Goal: Task Accomplishment & Management: Manage account settings

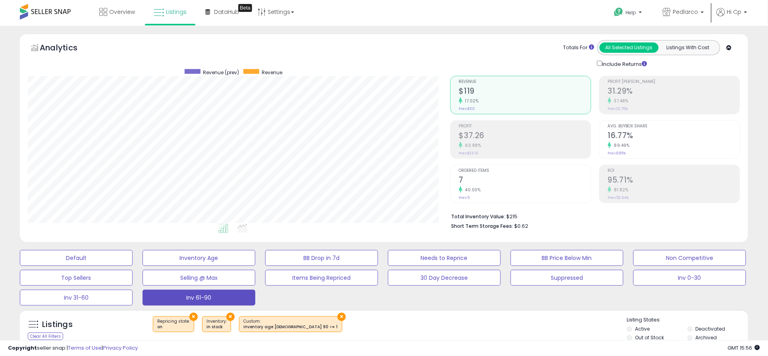
scroll to position [163, 422]
click at [120, 12] on span "Overview" at bounding box center [122, 12] width 26 height 8
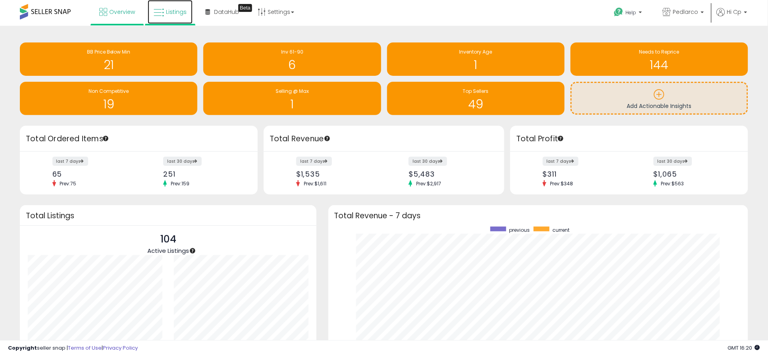
click at [181, 13] on span "Listings" at bounding box center [176, 12] width 21 height 8
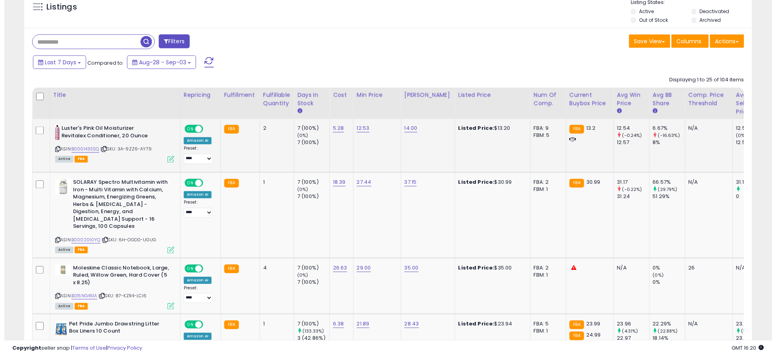
scroll to position [163, 422]
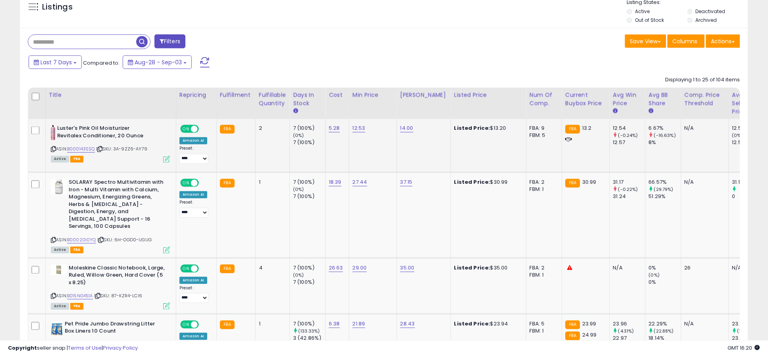
click at [166, 160] on icon at bounding box center [166, 159] width 7 height 7
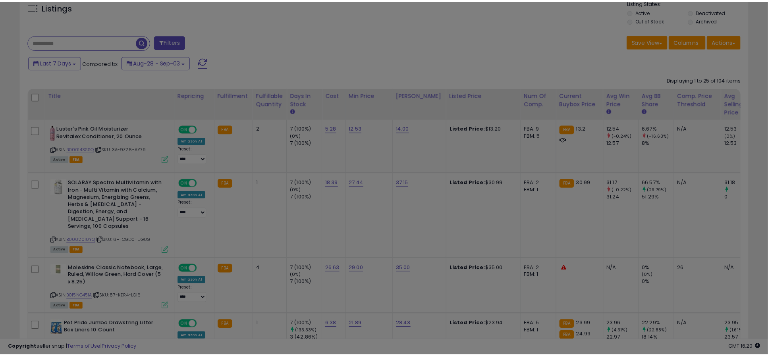
scroll to position [163, 427]
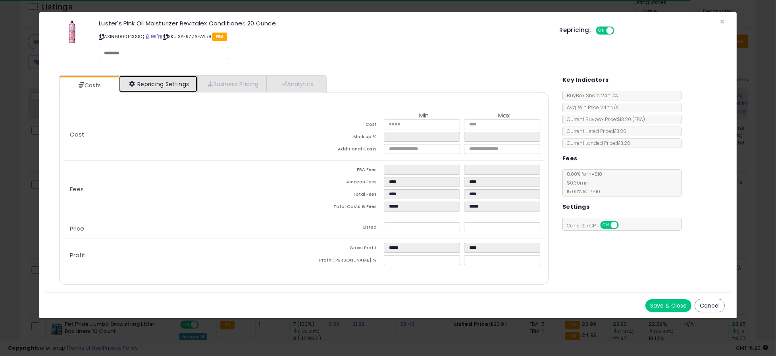
click at [173, 82] on link "Repricing Settings" at bounding box center [158, 84] width 79 height 16
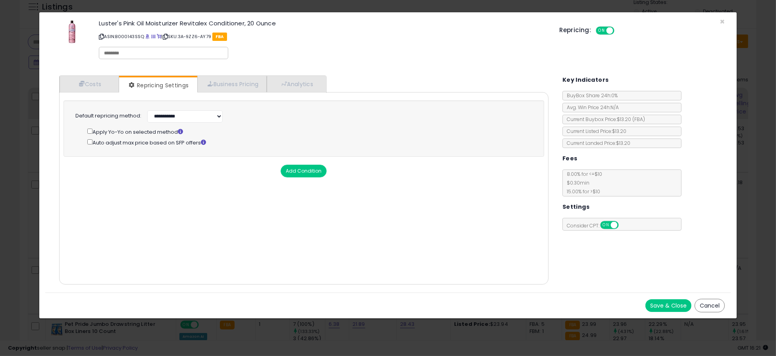
click at [711, 308] on button "Cancel" at bounding box center [710, 305] width 30 height 13
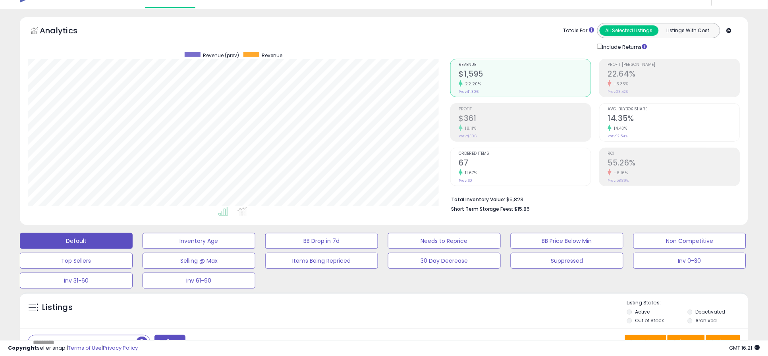
scroll to position [0, 0]
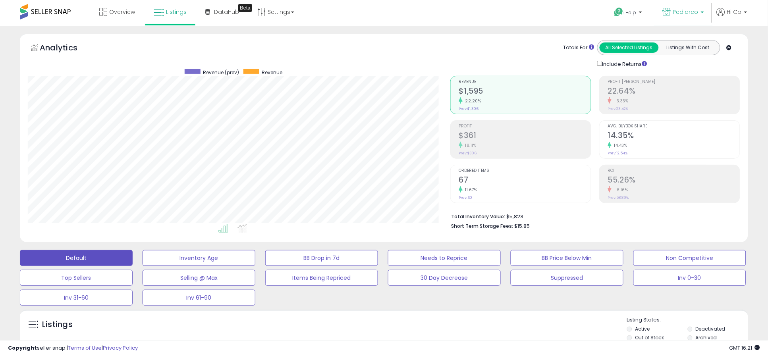
click at [703, 10] on p "Pedlarco" at bounding box center [683, 13] width 41 height 10
click at [504, 11] on div "Help Contact Support Search Knowledge Hub Request a Feature Pedlarco" at bounding box center [629, 17] width 254 height 34
click at [280, 10] on link "Settings" at bounding box center [276, 12] width 48 height 24
click at [271, 39] on link "Store settings" at bounding box center [277, 41] width 36 height 8
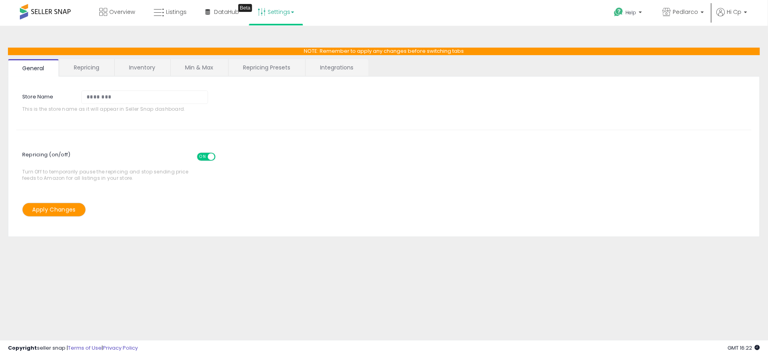
click at [258, 66] on link "Repricing Presets" at bounding box center [267, 67] width 76 height 17
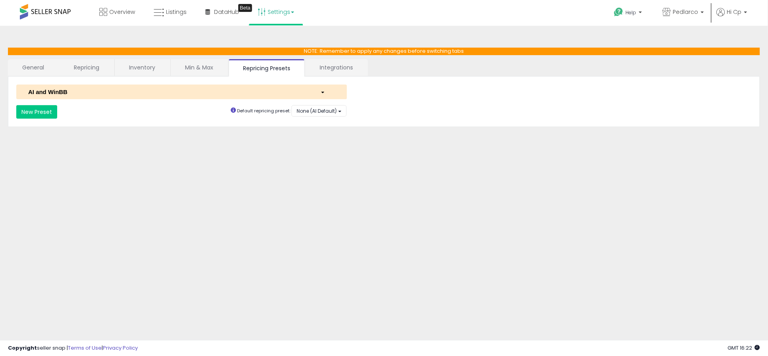
click at [202, 68] on link "Min & Max" at bounding box center [199, 67] width 57 height 17
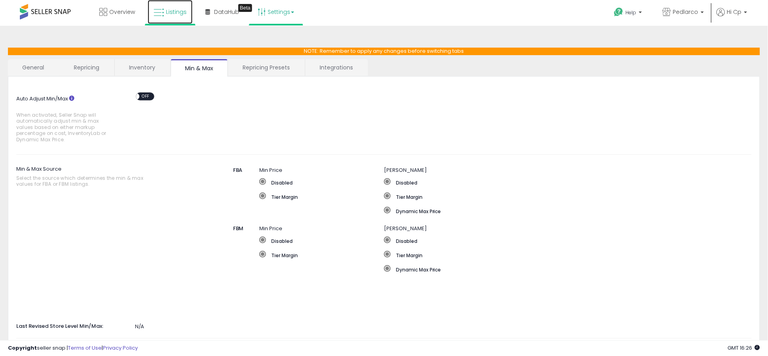
click at [171, 13] on span "Listings" at bounding box center [176, 12] width 21 height 8
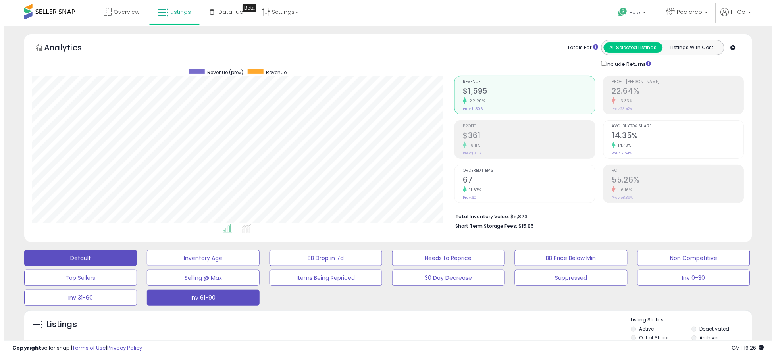
scroll to position [163, 422]
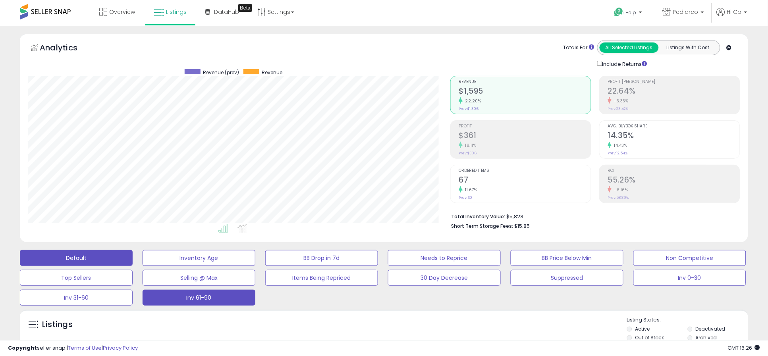
click at [218, 297] on button "Inv 61-90" at bounding box center [199, 298] width 113 height 16
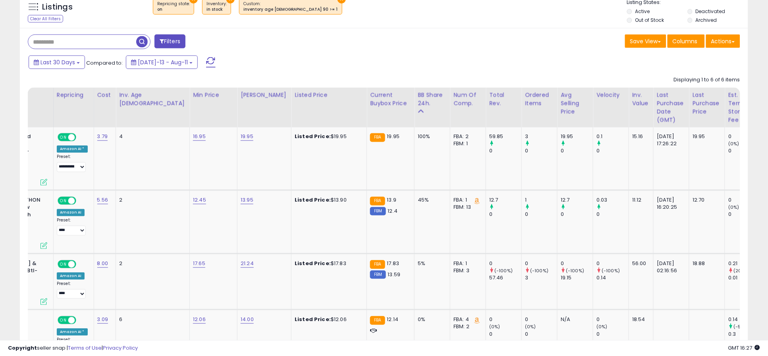
scroll to position [0, 0]
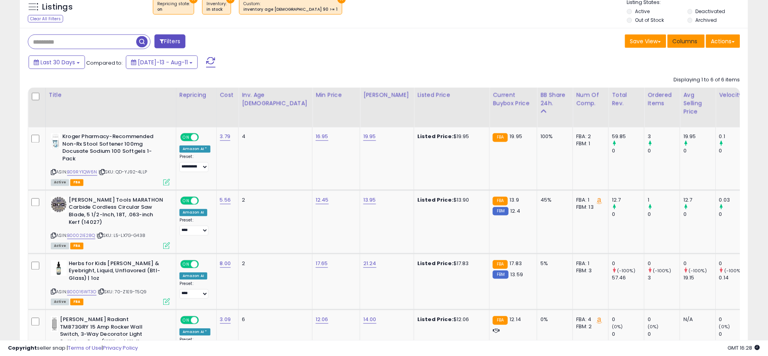
click at [692, 42] on span "Columns" at bounding box center [685, 41] width 25 height 8
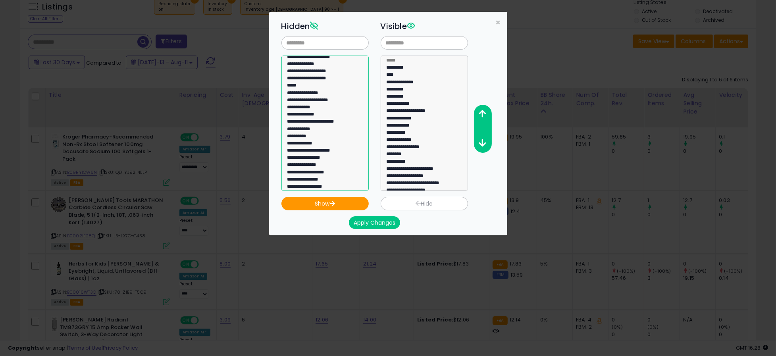
select select "**********"
click at [313, 143] on option "**********" at bounding box center [321, 144] width 69 height 7
click at [327, 204] on button "Show" at bounding box center [325, 203] width 87 height 13
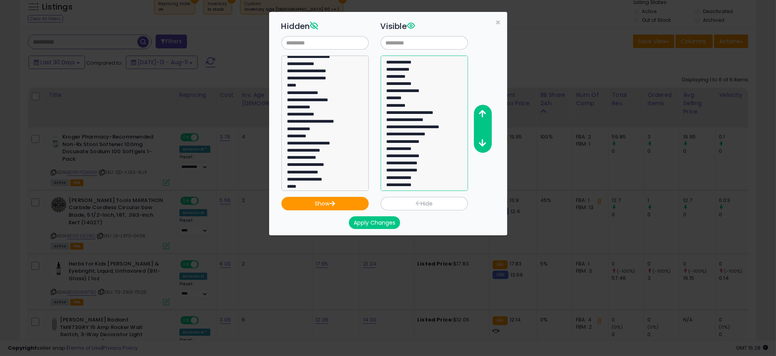
select select "**********"
click at [394, 188] on option "**********" at bounding box center [420, 186] width 69 height 7
click at [481, 115] on icon "button" at bounding box center [482, 114] width 7 height 8
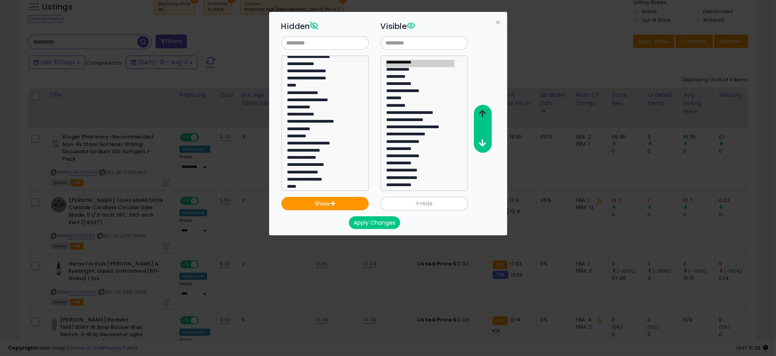
click at [481, 111] on icon "button" at bounding box center [482, 114] width 7 height 8
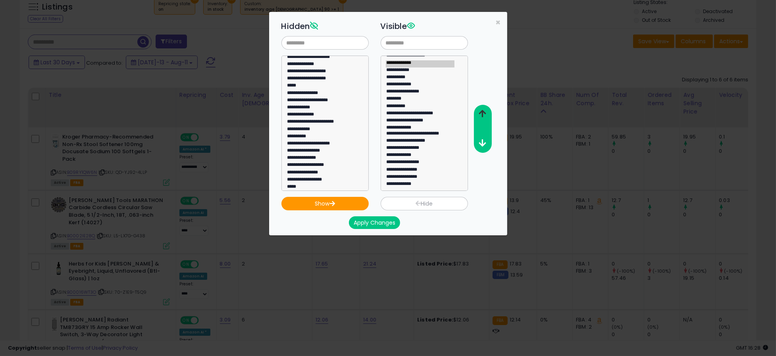
click at [481, 111] on icon "button" at bounding box center [482, 114] width 7 height 8
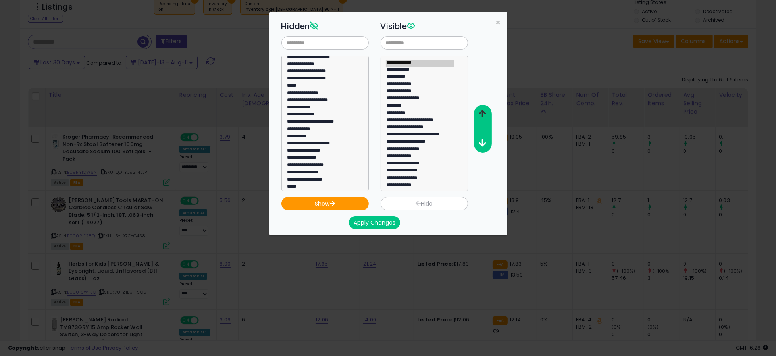
click at [481, 111] on icon "button" at bounding box center [482, 114] width 7 height 8
click at [481, 110] on icon "button" at bounding box center [482, 114] width 7 height 8
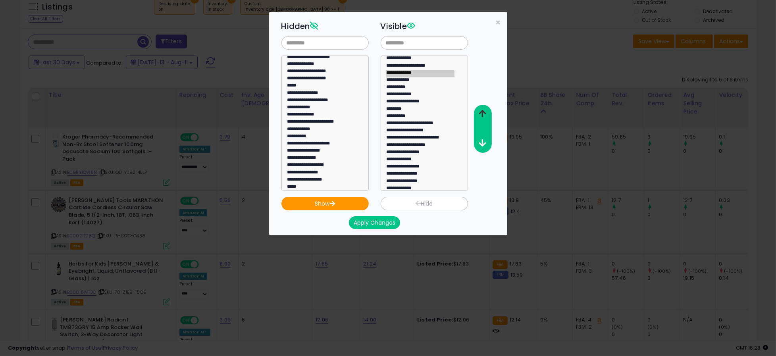
click at [481, 110] on icon "button" at bounding box center [482, 114] width 7 height 8
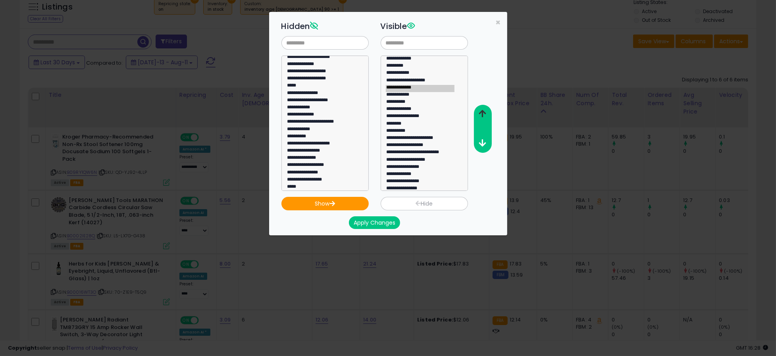
click at [481, 110] on icon "button" at bounding box center [482, 114] width 7 height 8
click at [370, 224] on button "Apply Changes" at bounding box center [374, 222] width 51 height 13
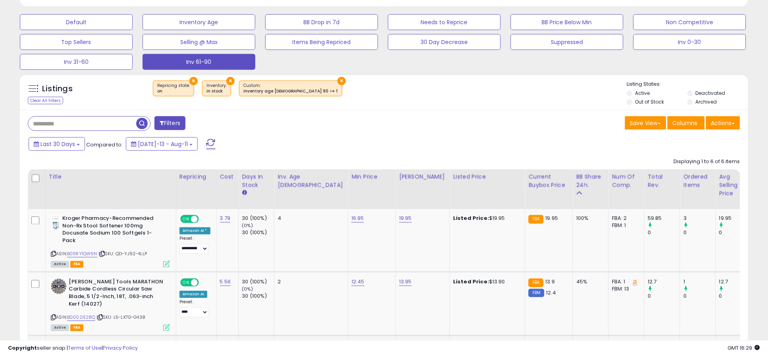
scroll to position [229, 0]
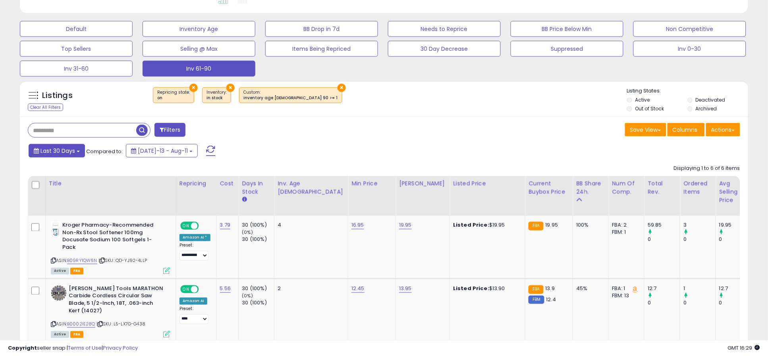
click at [78, 150] on button "Last 30 Days" at bounding box center [57, 150] width 56 height 13
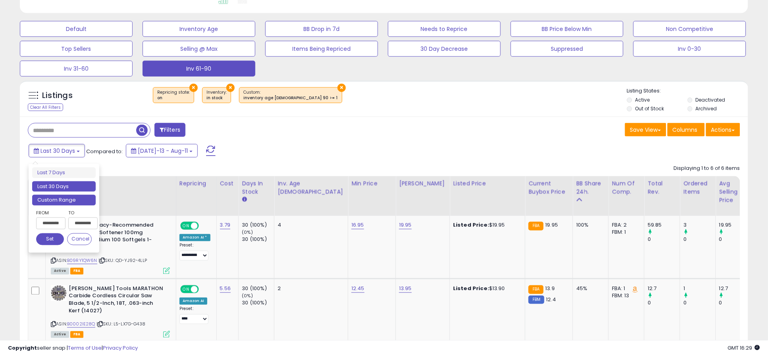
click at [72, 201] on li "Custom Range" at bounding box center [64, 200] width 64 height 11
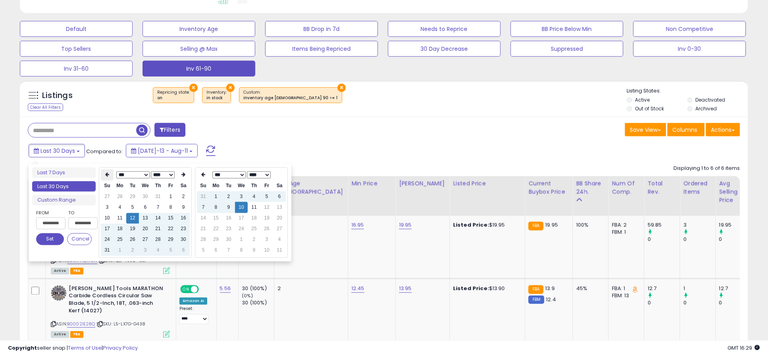
click at [109, 174] on th at bounding box center [107, 175] width 13 height 11
click at [108, 207] on td "1" at bounding box center [107, 207] width 13 height 11
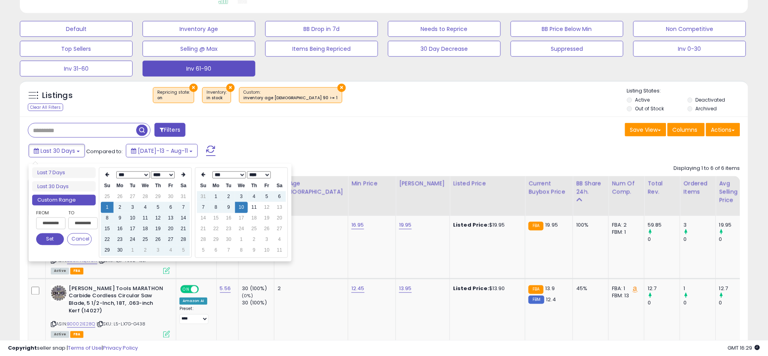
type input "**********"
click at [242, 206] on td "10" at bounding box center [241, 207] width 13 height 11
type input "**********"
click at [52, 239] on button "Set" at bounding box center [50, 239] width 28 height 12
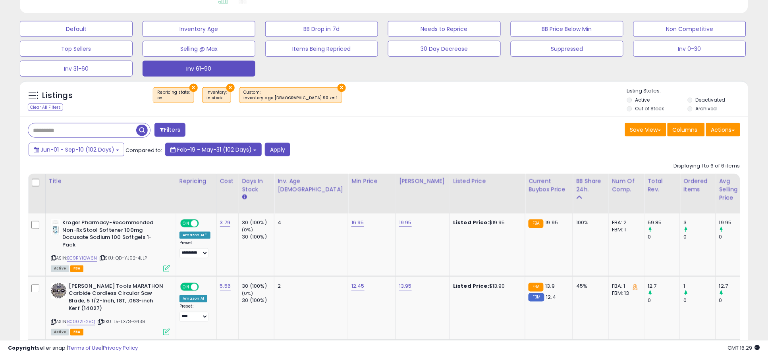
click at [253, 149] on button "Feb-19 - May-31 (102 Days)" at bounding box center [213, 149] width 96 height 13
click at [274, 153] on button "Apply" at bounding box center [277, 149] width 25 height 13
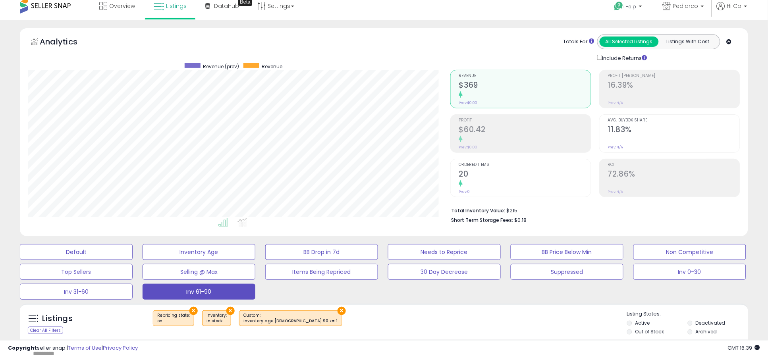
scroll to position [0, 0]
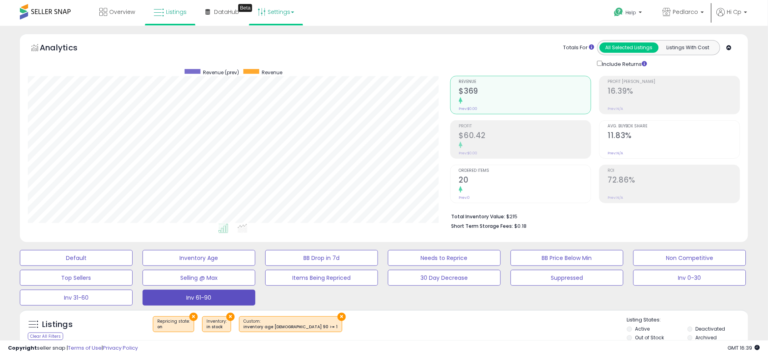
click at [276, 9] on link "Settings" at bounding box center [276, 12] width 48 height 24
click at [275, 38] on link "Store settings" at bounding box center [277, 41] width 36 height 8
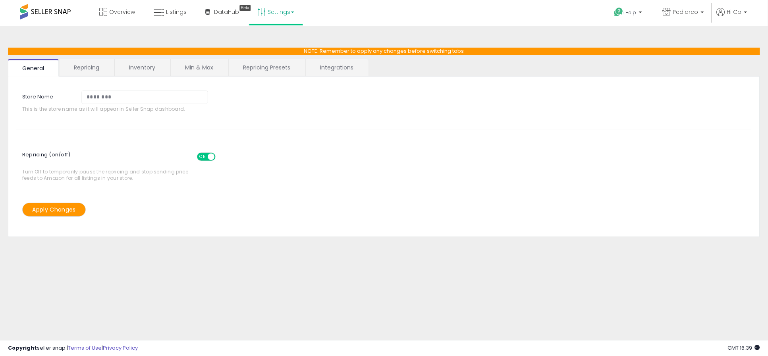
click at [87, 66] on link "Repricing" at bounding box center [87, 67] width 54 height 17
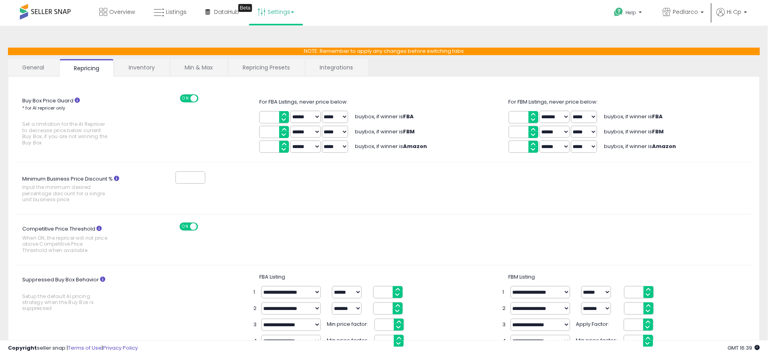
click at [203, 65] on link "Min & Max" at bounding box center [198, 67] width 57 height 17
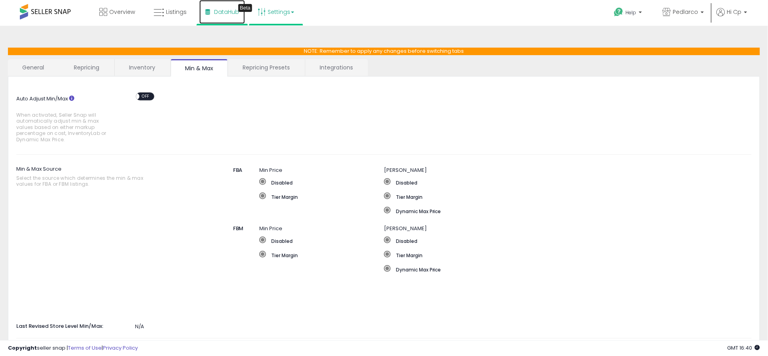
click at [223, 13] on span "DataHub" at bounding box center [226, 12] width 25 height 8
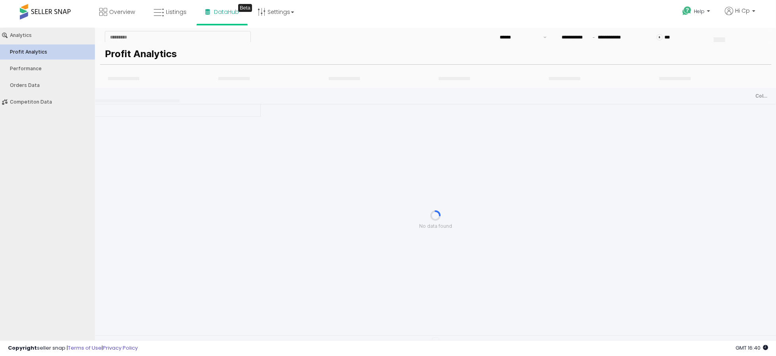
type input "***"
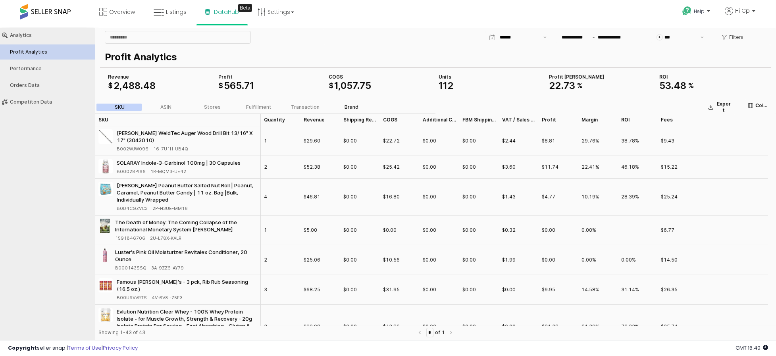
click at [350, 106] on div "Brand" at bounding box center [352, 107] width 14 height 6
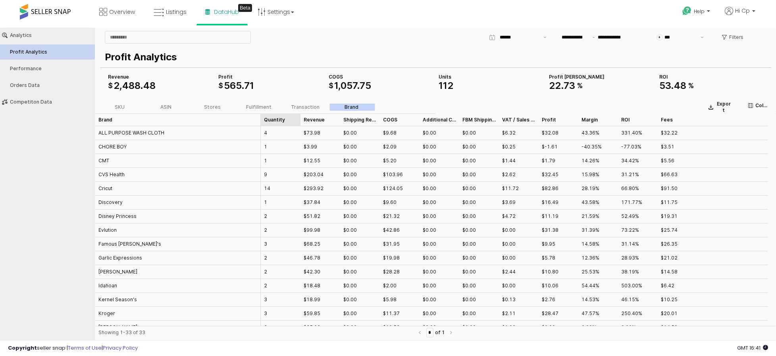
click at [279, 119] on div "Quantity Quantity" at bounding box center [281, 120] width 40 height 13
click at [278, 120] on div "Quantity Quantity" at bounding box center [281, 120] width 40 height 13
click at [214, 108] on div "Stores" at bounding box center [212, 107] width 17 height 6
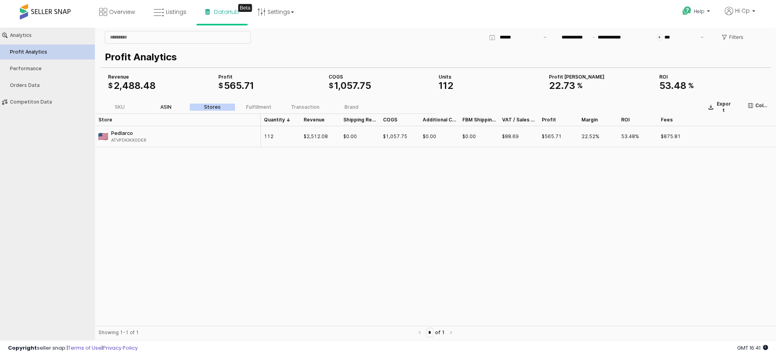
click at [164, 106] on div "ASIN" at bounding box center [165, 107] width 11 height 6
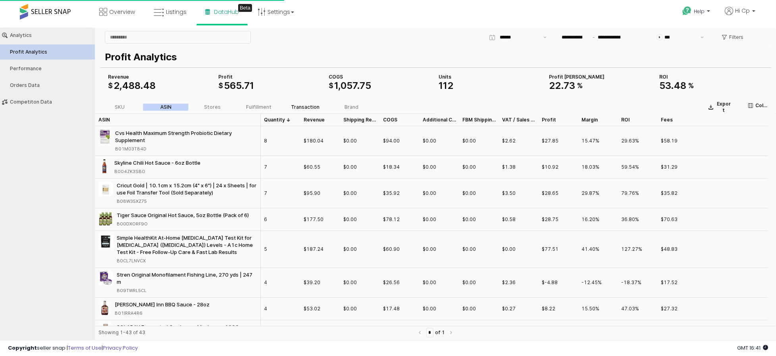
click at [306, 106] on div "Transaction" at bounding box center [305, 107] width 29 height 6
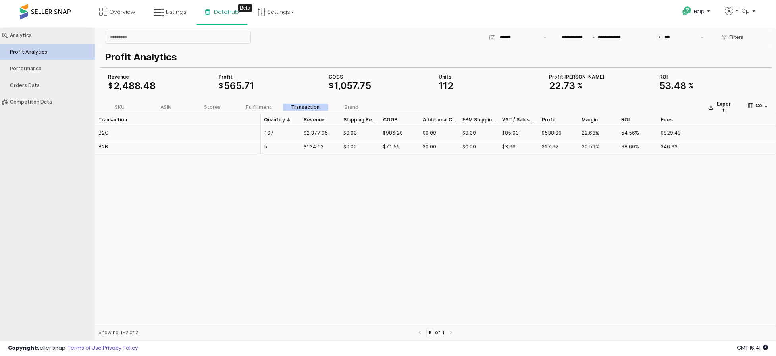
click at [104, 147] on div "B2B" at bounding box center [103, 146] width 10 height 7
click at [257, 106] on div "Fulfillment" at bounding box center [258, 107] width 25 height 6
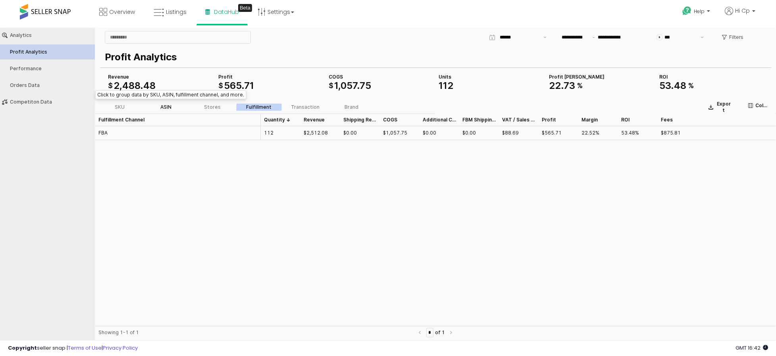
click at [168, 105] on div "ASIN" at bounding box center [165, 107] width 11 height 6
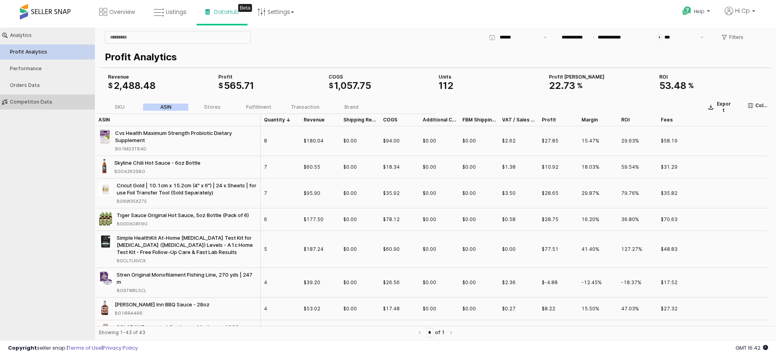
click at [33, 100] on div "Competiton Data" at bounding box center [51, 102] width 83 height 6
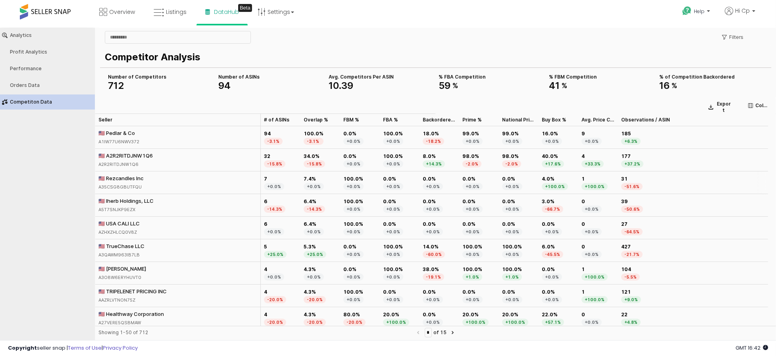
click at [119, 185] on div "A35CSG8GBUTFQU" at bounding box center [120, 186] width 45 height 7
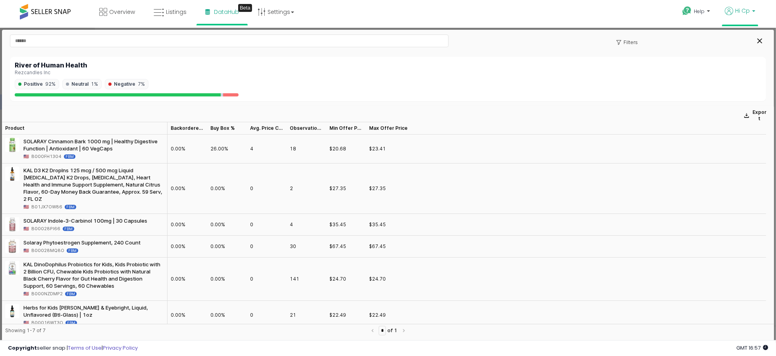
click at [754, 12] on b at bounding box center [753, 13] width 3 height 6
click at [738, 42] on link "Account" at bounding box center [737, 41] width 21 height 8
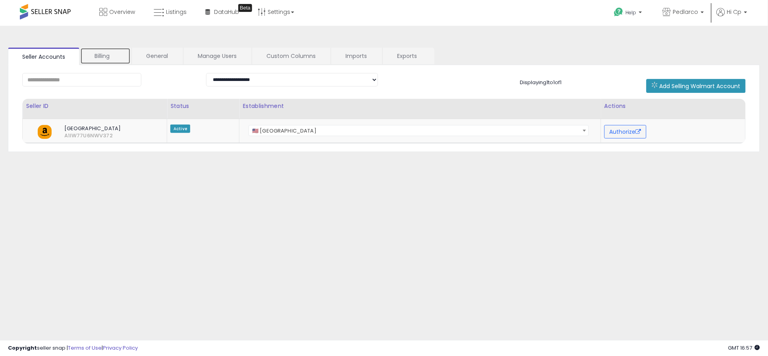
click at [108, 56] on link "Billing" at bounding box center [105, 56] width 50 height 17
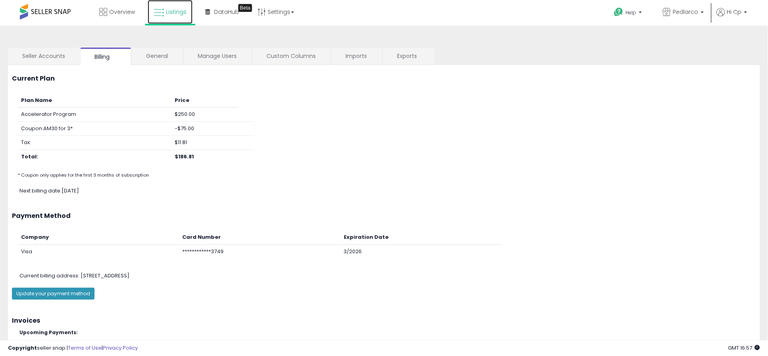
click at [162, 10] on icon at bounding box center [159, 13] width 10 height 10
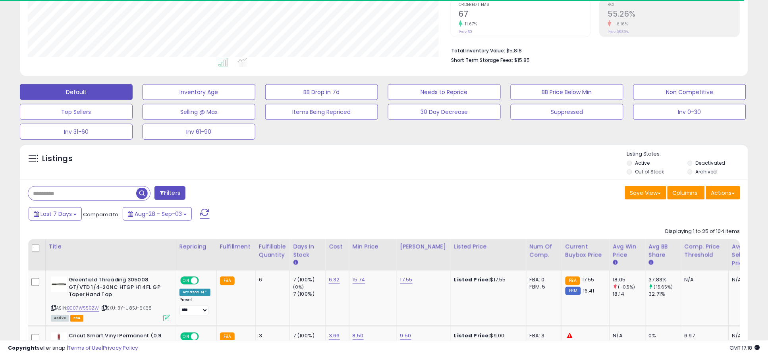
scroll to position [176, 0]
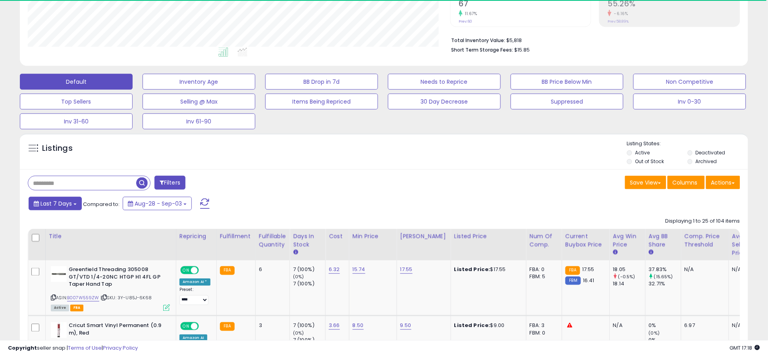
click at [73, 204] on b at bounding box center [74, 205] width 3 height 2
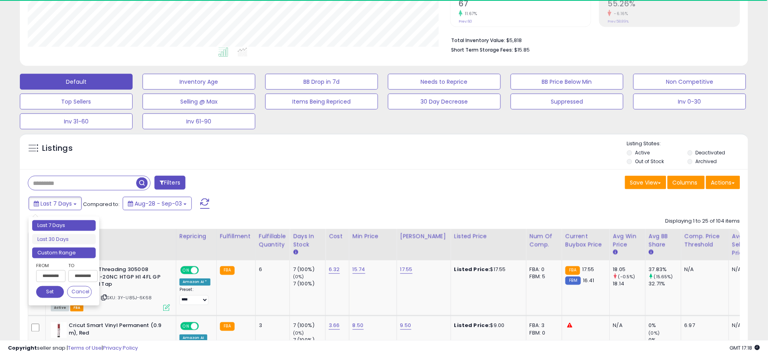
click at [58, 252] on li "Custom Range" at bounding box center [64, 253] width 64 height 11
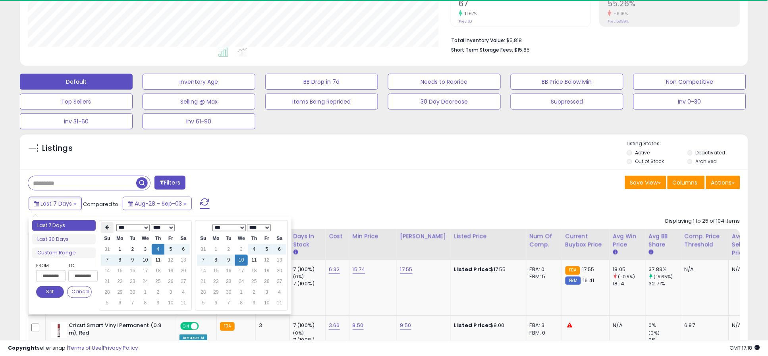
click at [108, 227] on icon at bounding box center [107, 228] width 4 height 5
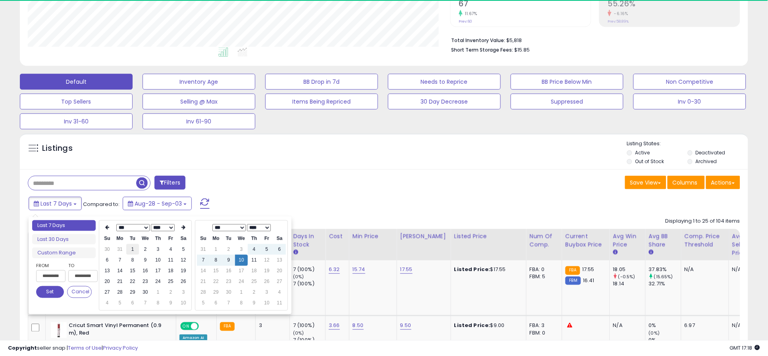
type input "**********"
click at [132, 249] on td "1" at bounding box center [132, 249] width 13 height 11
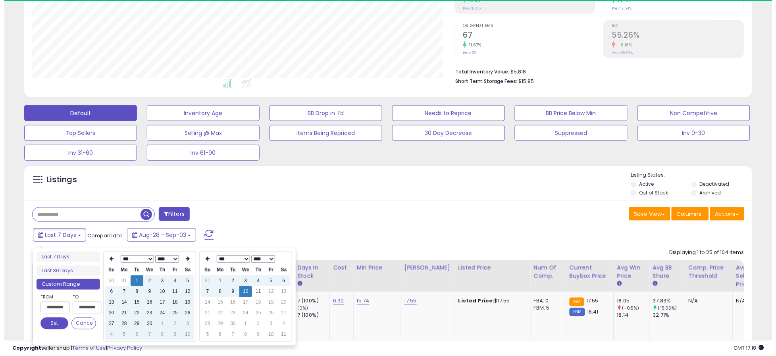
scroll to position [141, 0]
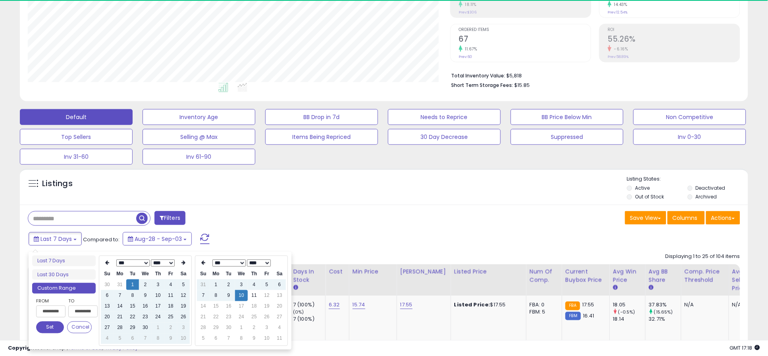
click at [48, 328] on button "Set" at bounding box center [50, 328] width 28 height 12
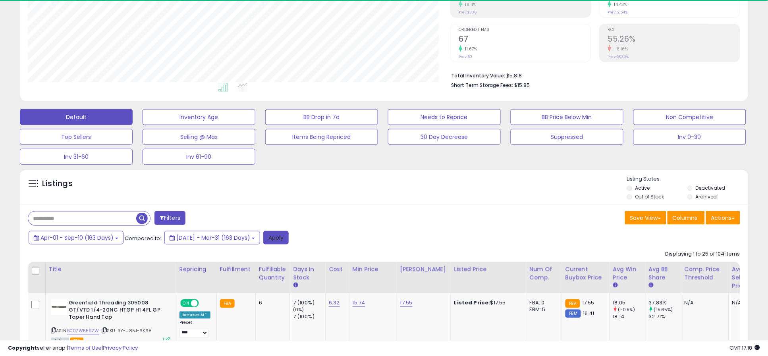
click at [289, 238] on button "Apply" at bounding box center [275, 237] width 25 height 13
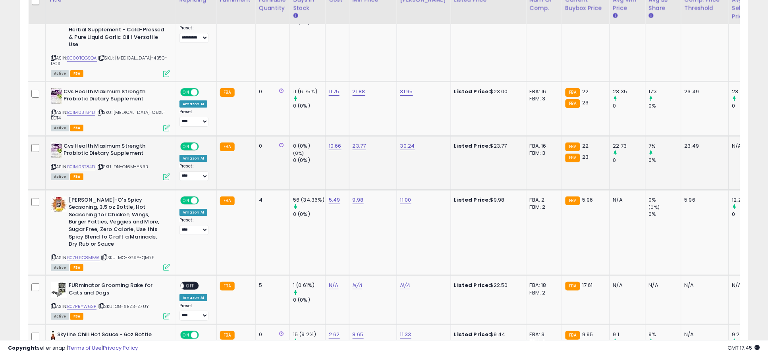
scroll to position [776, 0]
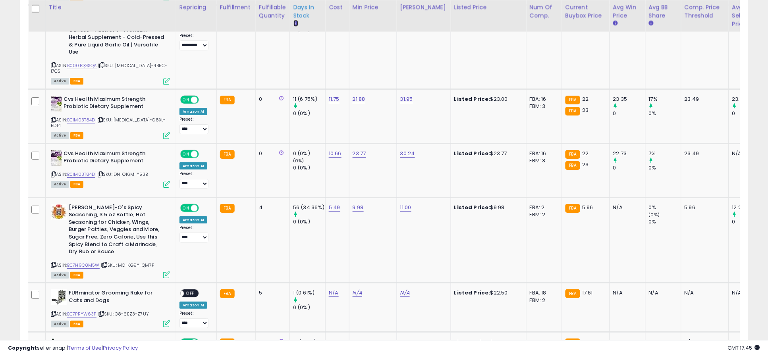
click at [294, 23] on icon at bounding box center [295, 23] width 5 height 5
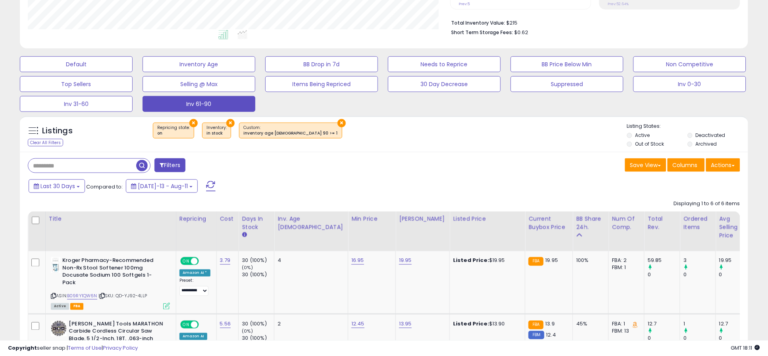
scroll to position [193, 0]
